Goal: Submit feedback/report problem

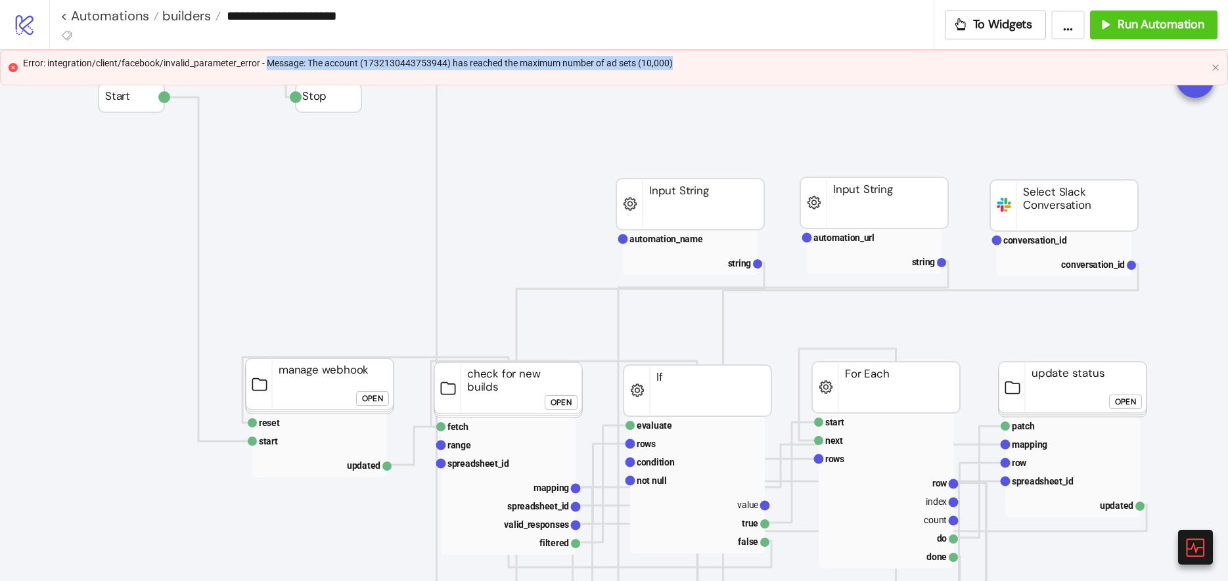
drag, startPoint x: 672, startPoint y: 63, endPoint x: 265, endPoint y: 69, distance: 406.6
click at [265, 69] on div "Error: integration/client/facebook/invalid_parameter_error - Message: The accou…" at bounding box center [614, 63] width 1183 height 14
click at [393, 60] on div "Error: integration/client/facebook/invalid_parameter_error - Message: The accou…" at bounding box center [614, 63] width 1183 height 14
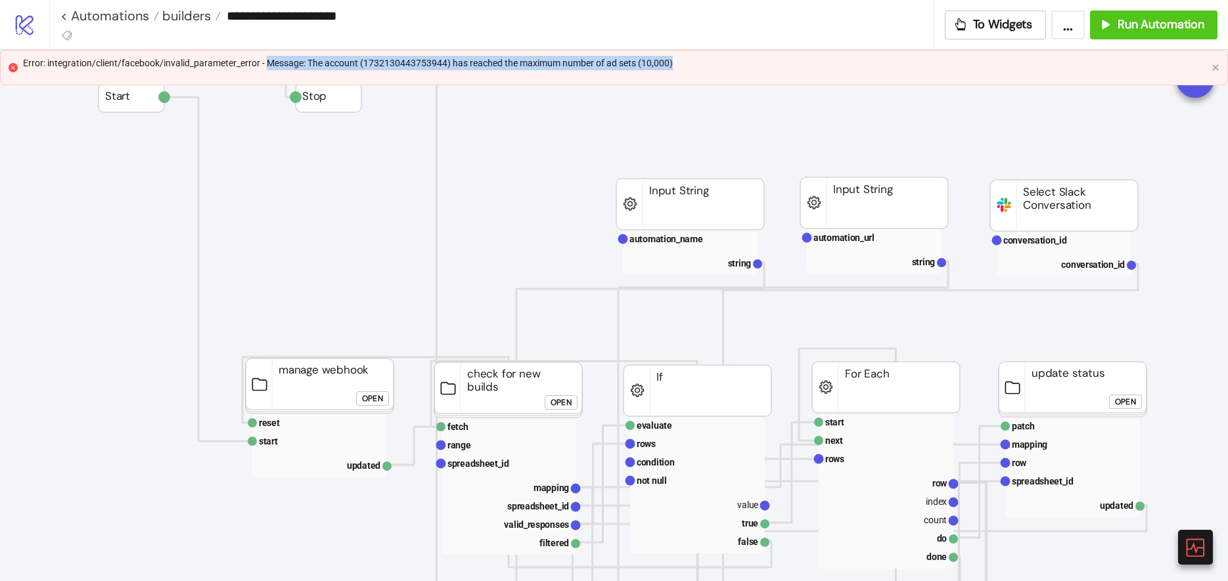
click at [384, 66] on div "Error: integration/client/facebook/invalid_parameter_error - Message: The accou…" at bounding box center [614, 63] width 1183 height 14
click at [538, 66] on div "Error: integration/client/facebook/invalid_parameter_error - Message: The accou…" at bounding box center [614, 63] width 1183 height 14
drag, startPoint x: 309, startPoint y: 62, endPoint x: 680, endPoint y: 70, distance: 371.8
click at [680, 70] on div "Error: integration/client/facebook/invalid_parameter_error - Message: The accou…" at bounding box center [614, 63] width 1183 height 14
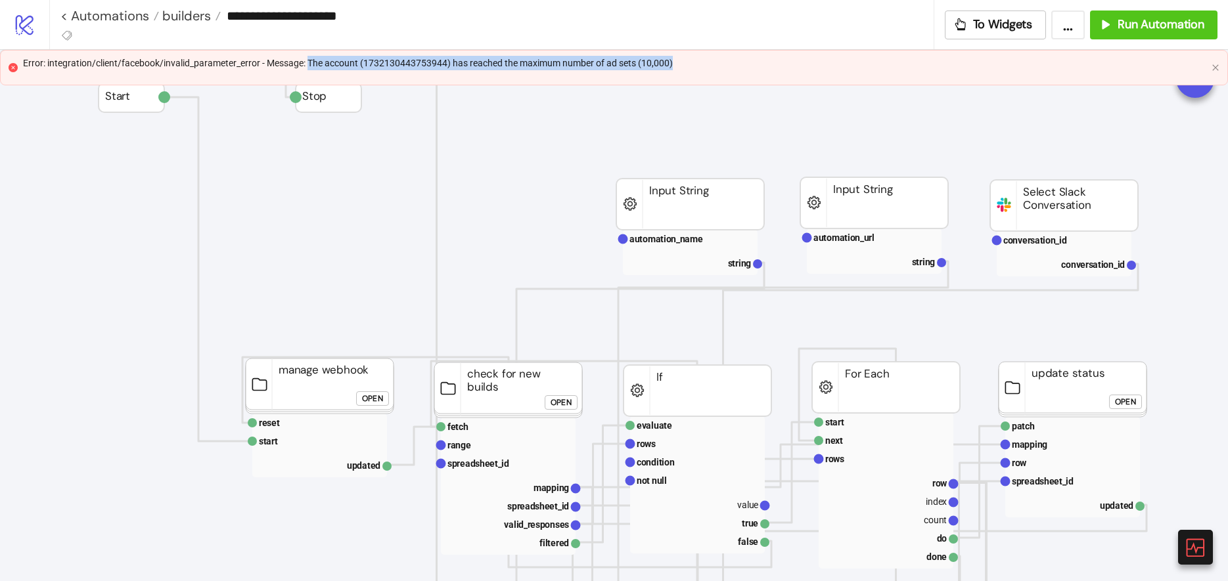
copy div "The account (1732130443753944) has reached the maximum number of ad sets (10,00…"
